Goal: Task Accomplishment & Management: Use online tool/utility

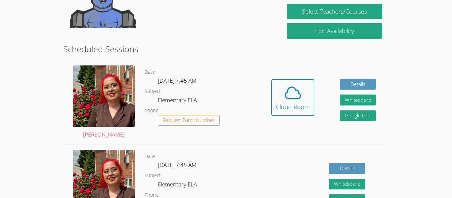
scroll to position [102, 0]
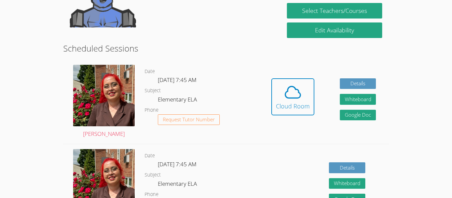
click at [229, 42] on div at bounding box center [229, 42] width 0 height 0
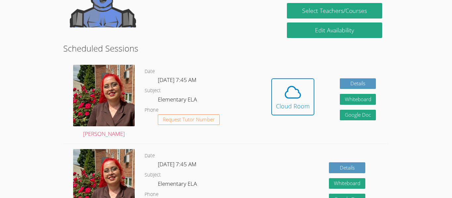
click at [245, 47] on h2 "Scheduled Sessions" at bounding box center [226, 48] width 326 height 13
click at [305, 106] on div "Cloud Room" at bounding box center [293, 106] width 34 height 9
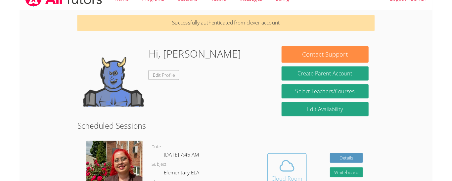
scroll to position [0, 0]
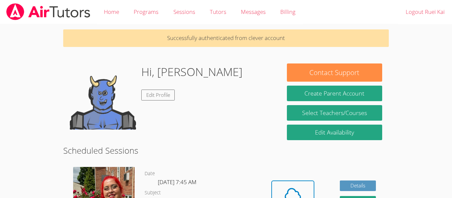
click at [84, 36] on p "Successfully authenticated from clever account" at bounding box center [226, 38] width 326 height 18
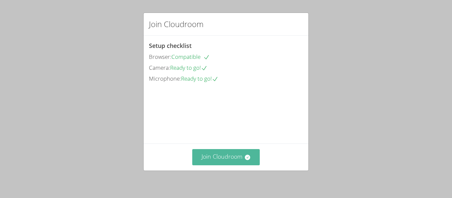
click at [226, 164] on button "Join Cloudroom" at bounding box center [226, 157] width 68 height 16
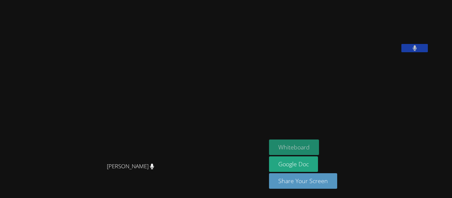
click at [319, 145] on button "Whiteboard" at bounding box center [294, 148] width 50 height 16
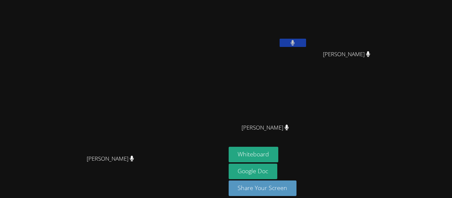
click at [295, 41] on icon at bounding box center [293, 43] width 4 height 6
click at [296, 42] on icon at bounding box center [292, 43] width 7 height 6
click at [306, 41] on button at bounding box center [293, 43] width 26 height 8
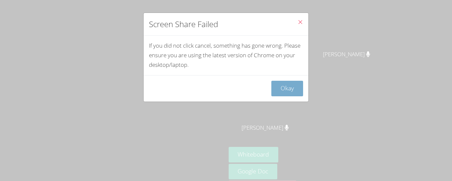
click at [292, 87] on button "Okay" at bounding box center [287, 89] width 32 height 16
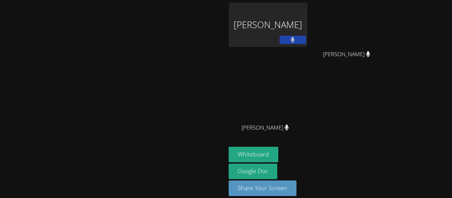
click at [308, 50] on div "Ruei Kai Su" at bounding box center [268, 38] width 79 height 71
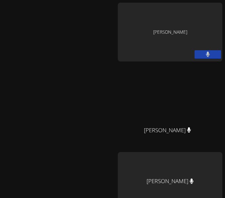
click at [29, 44] on div "[PERSON_NAME]" at bounding box center [58, 148] width 110 height 291
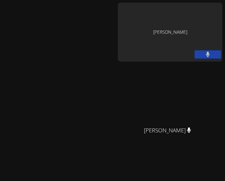
click at [162, 48] on div "Ruei Kai Su" at bounding box center [170, 32] width 105 height 59
click at [169, 30] on div "Ruei Kai Su" at bounding box center [170, 32] width 105 height 59
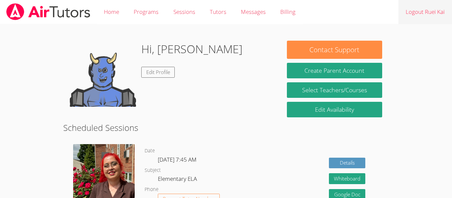
click at [225, 4] on html "Home Programs Sessions Tutors Messages Billing Logout [PERSON_NAME], [PERSON_NA…" at bounding box center [226, 99] width 452 height 198
click at [225, 8] on link "Logout Ruei Kai" at bounding box center [426, 12] width 54 height 24
